Goal: Navigation & Orientation: Find specific page/section

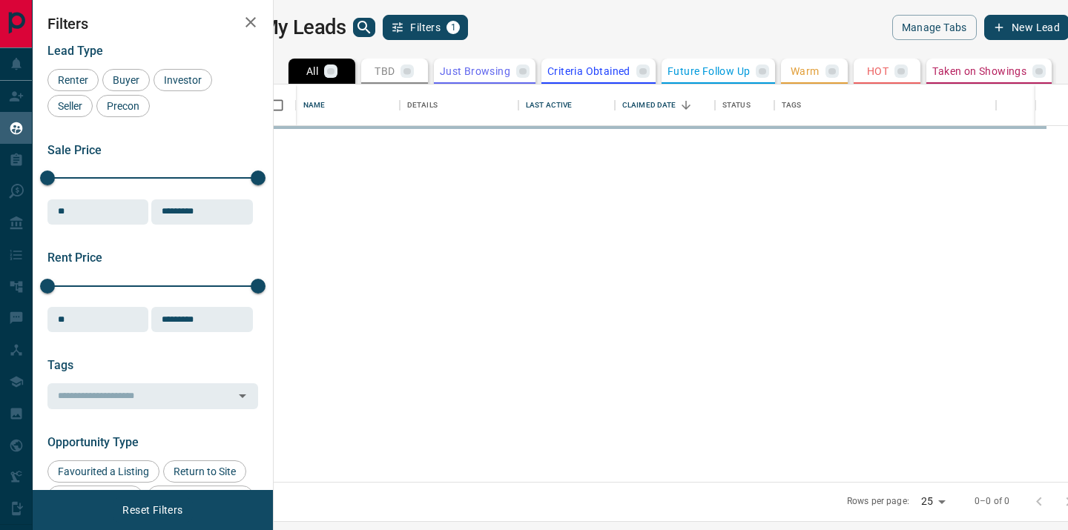
scroll to position [398, 788]
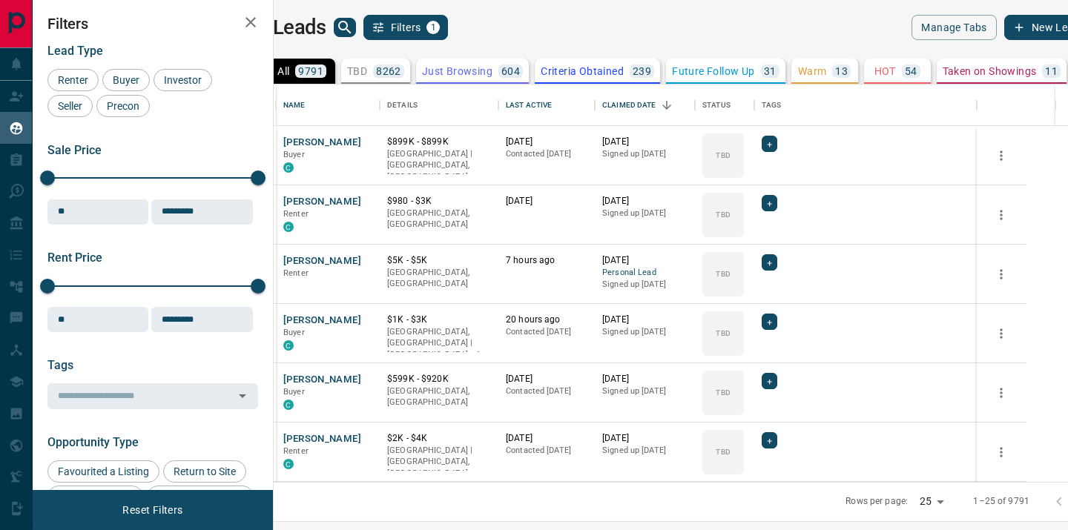
scroll to position [398, 788]
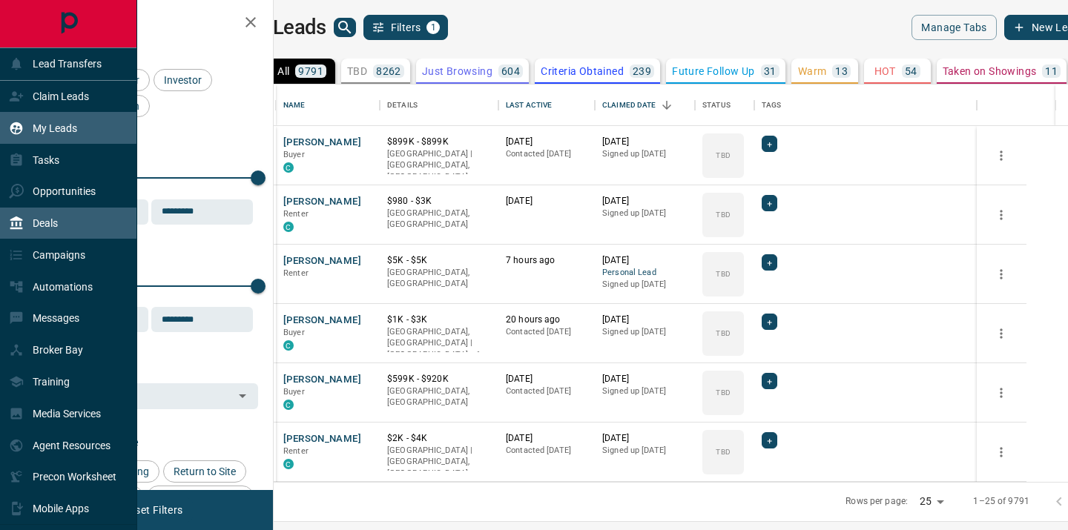
click at [53, 231] on div "Deals" at bounding box center [33, 223] width 49 height 24
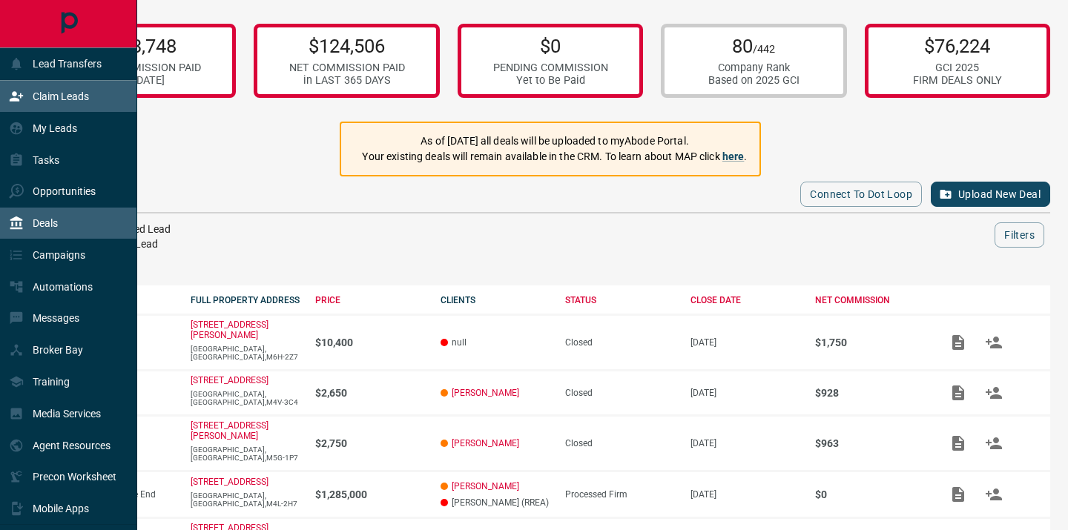
click at [80, 93] on p "Claim Leads" at bounding box center [61, 97] width 56 height 12
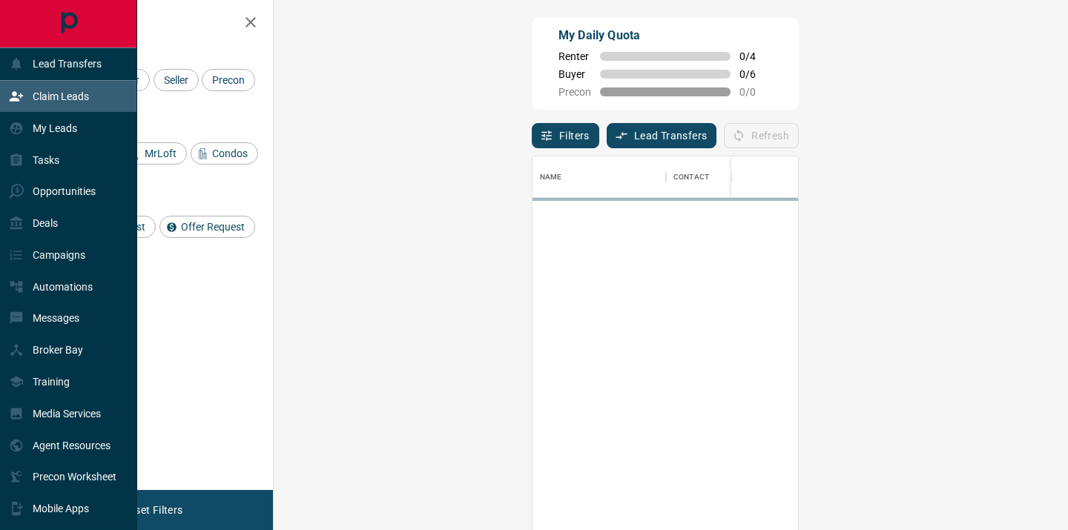
scroll to position [401, 763]
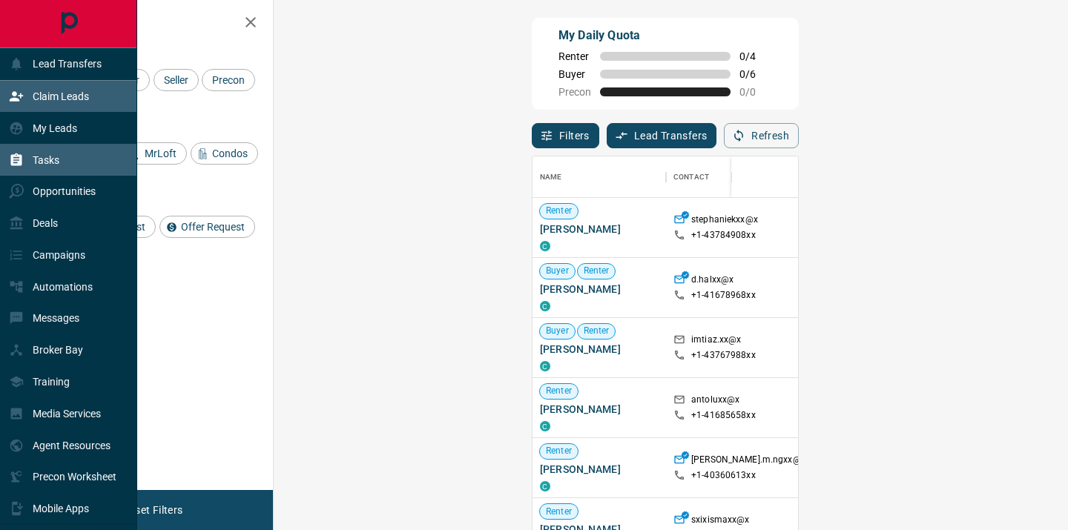
click at [72, 165] on div "Tasks" at bounding box center [68, 160] width 137 height 32
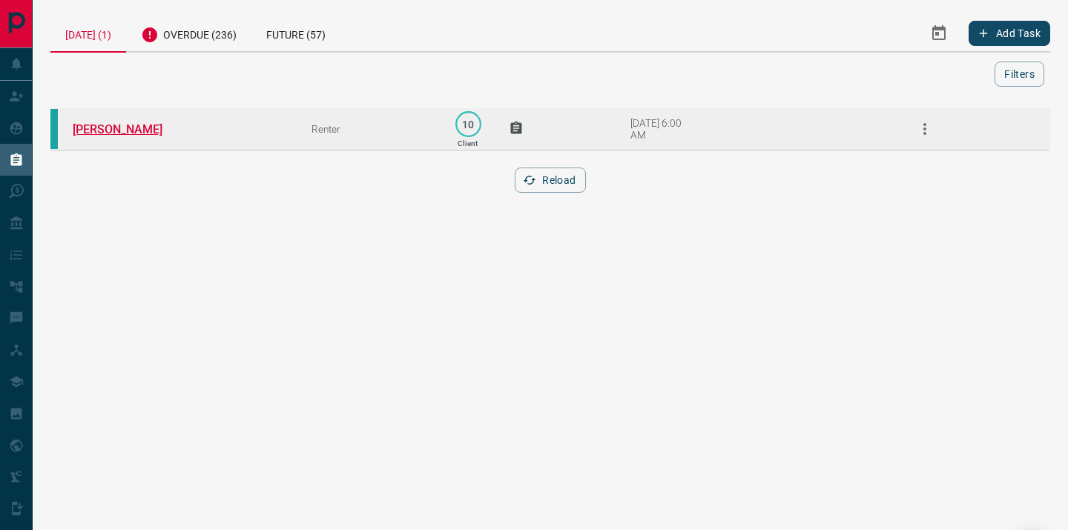
click at [137, 125] on link "Silvi Alzetta-Reali" at bounding box center [128, 129] width 111 height 14
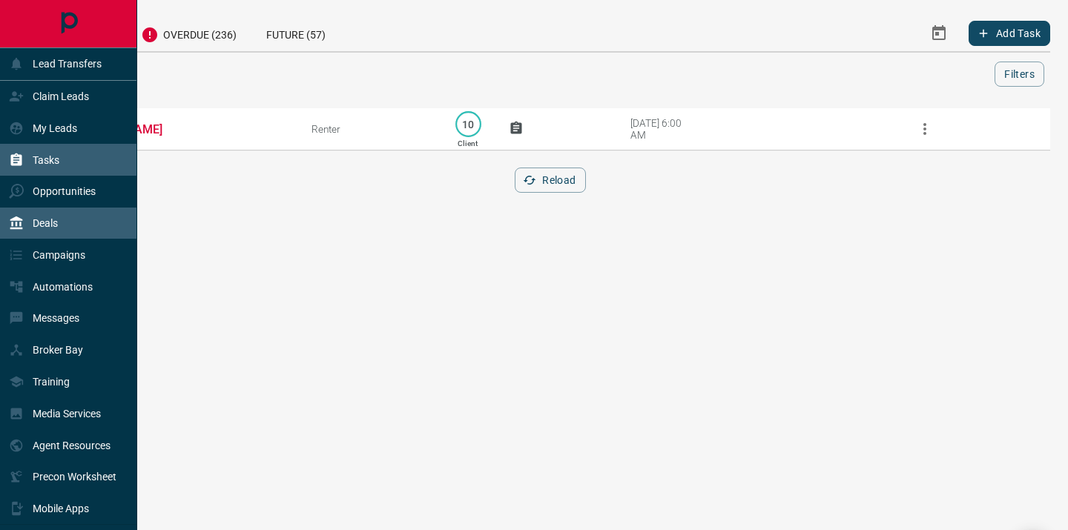
click at [64, 214] on div "Deals" at bounding box center [68, 224] width 137 height 32
